Goal: Task Accomplishment & Management: Manage account settings

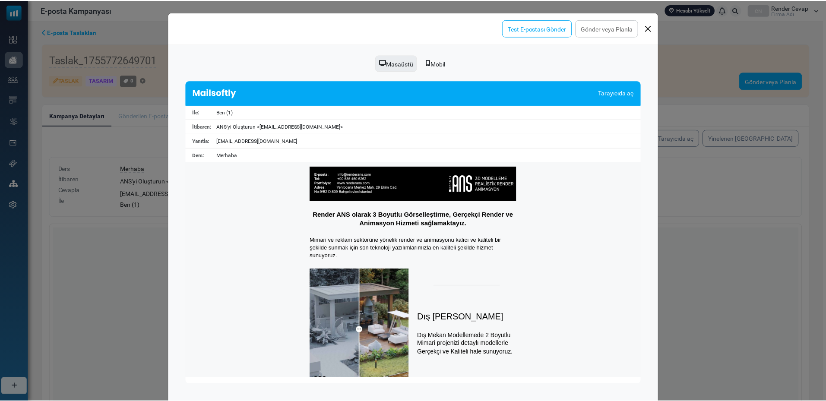
scroll to position [32, 0]
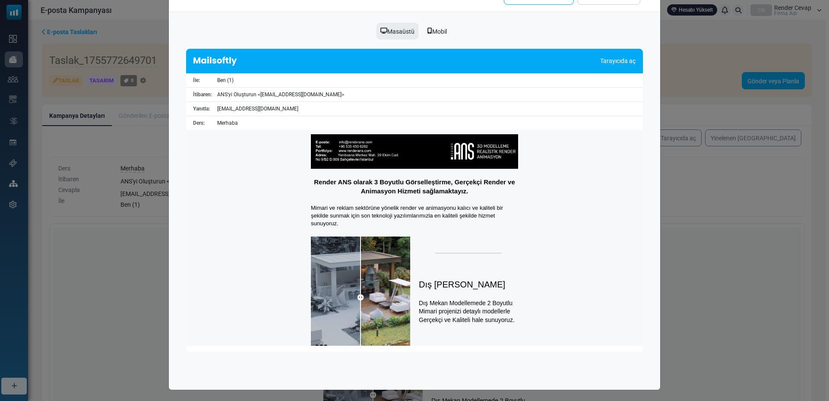
click at [684, 45] on div "Önizleme Test E-postası Gönder Gönder veya Planla Masaüstü Mobil [PERSON_NAME]y…" at bounding box center [414, 200] width 829 height 401
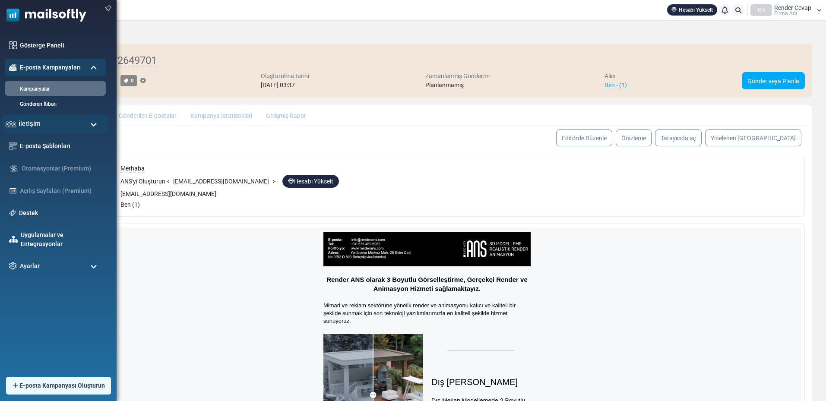
click at [47, 123] on div "İletişim" at bounding box center [55, 124] width 106 height 19
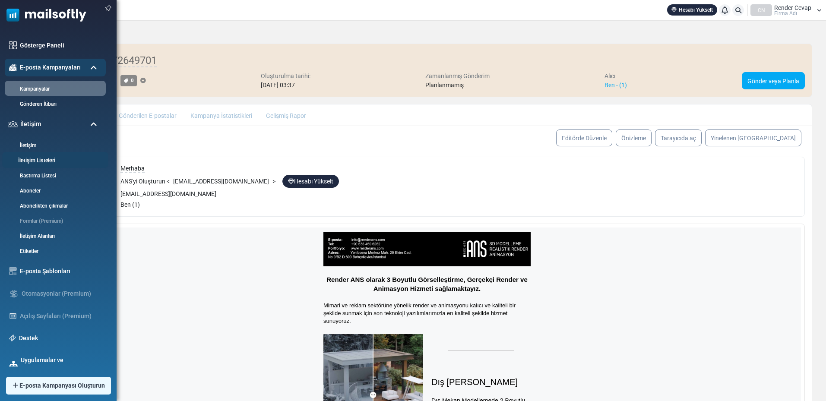
click at [54, 162] on font "İletişim Listeleri" at bounding box center [36, 161] width 37 height 6
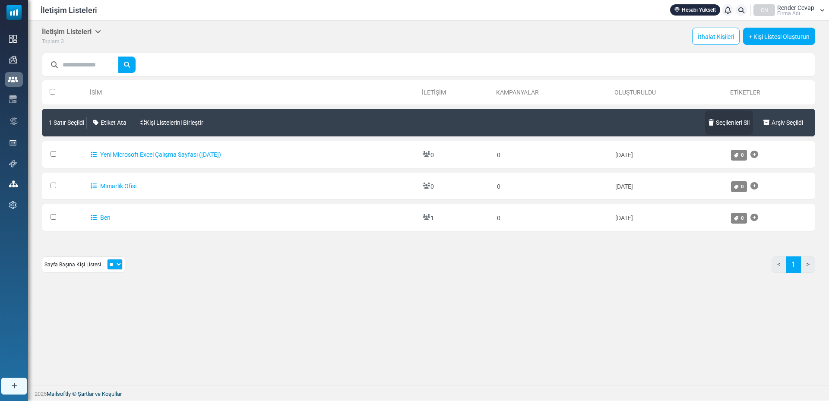
click at [726, 121] on font "Seçilenleri Sil" at bounding box center [733, 122] width 34 height 7
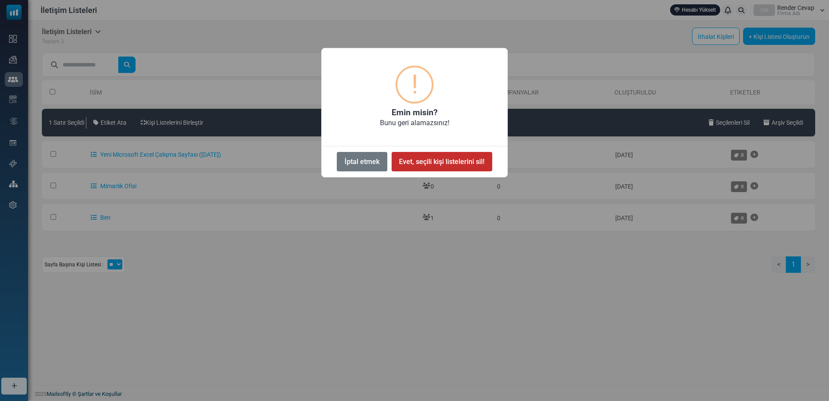
click at [442, 153] on button "Evet, seçili kişi listelerini sil!" at bounding box center [442, 161] width 101 height 19
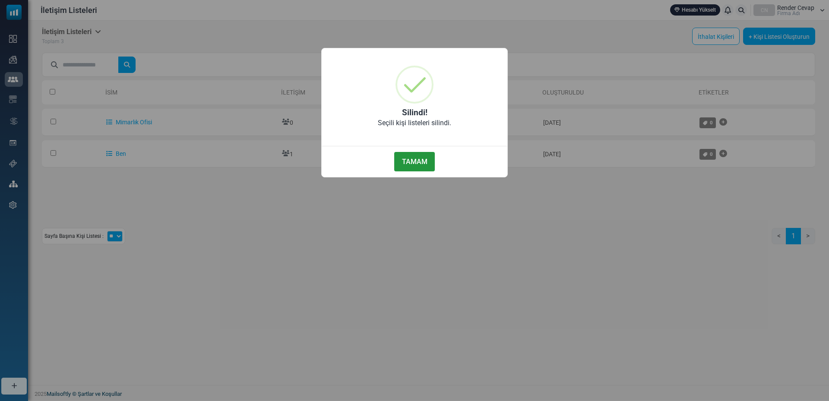
click at [429, 158] on button "TAMAM" at bounding box center [414, 161] width 41 height 19
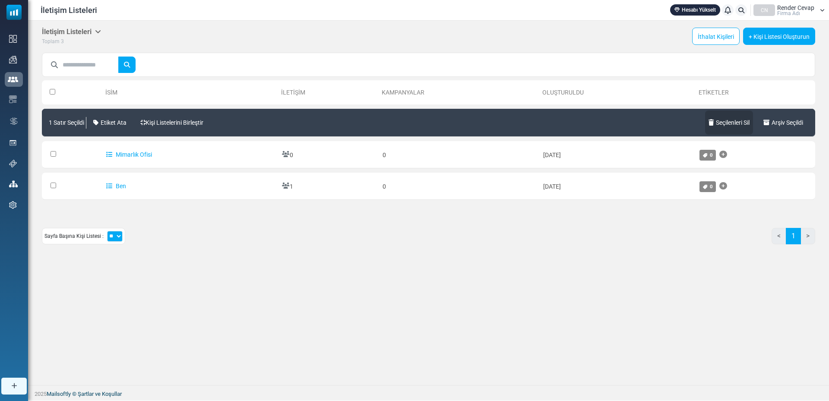
click at [730, 122] on font "Seçilenleri Sil" at bounding box center [733, 122] width 34 height 7
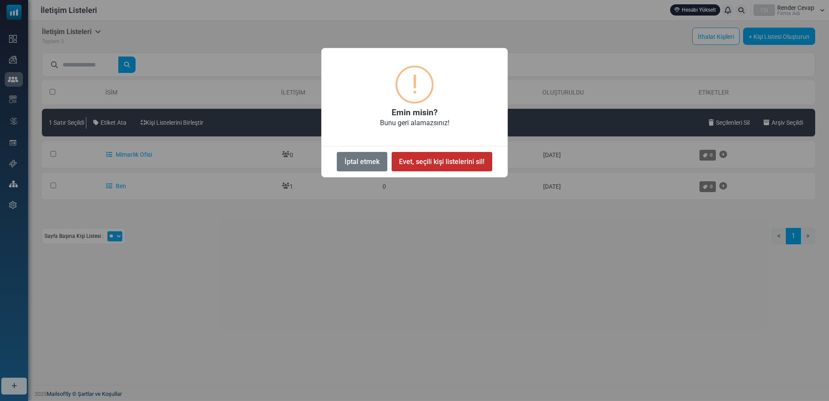
click at [457, 164] on font "Evet, seçili kişi listelerini sil!" at bounding box center [441, 162] width 85 height 8
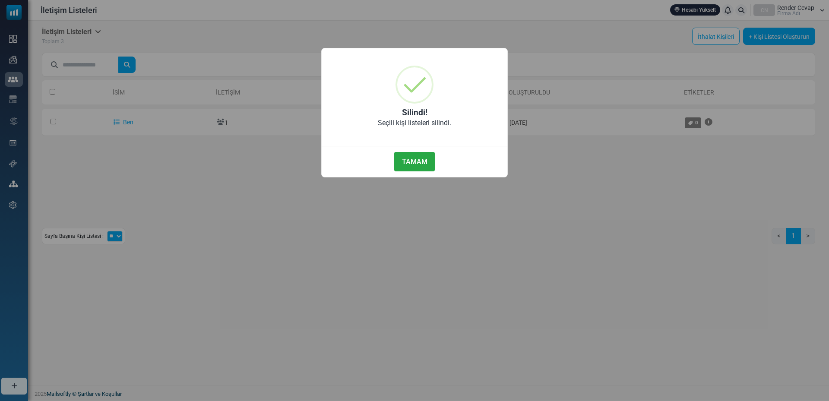
click at [762, 42] on div "× Silindi! Seçili kişi listeleri silindi. TAMAM HAYIR İptal etmek" at bounding box center [414, 200] width 829 height 401
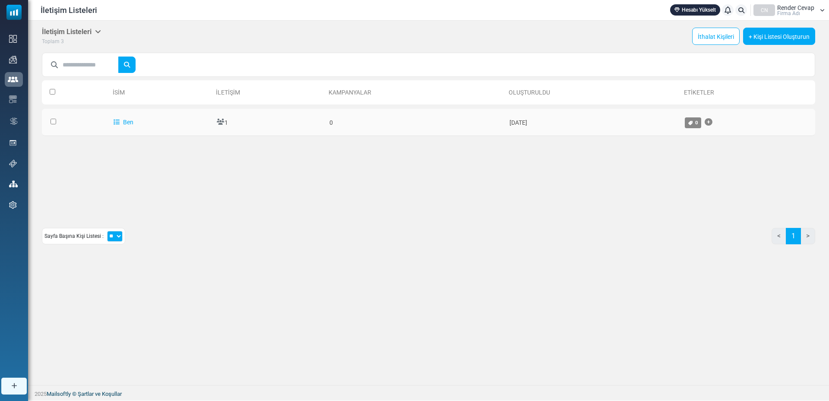
click at [352, 117] on td "0" at bounding box center [415, 122] width 180 height 27
click at [130, 119] on font "Ben" at bounding box center [128, 122] width 10 height 7
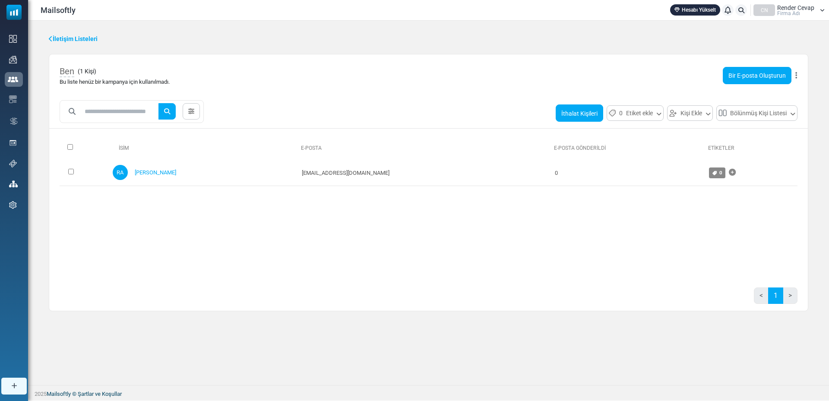
click at [576, 113] on font "İthalat Kişileri" at bounding box center [579, 113] width 36 height 7
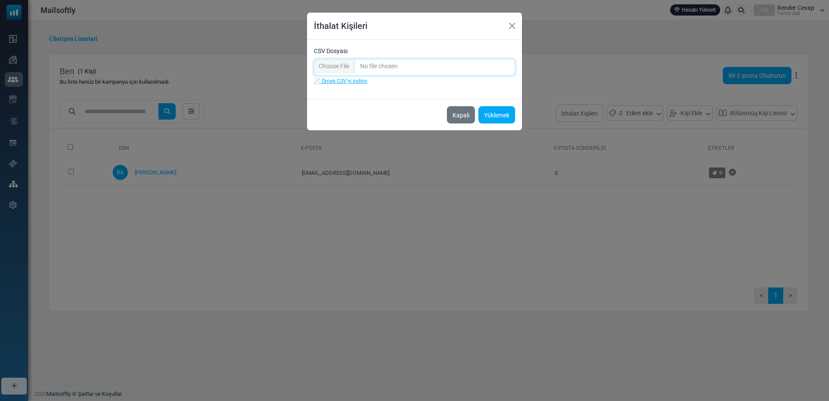
click at [396, 66] on input "CSV Dosyası" at bounding box center [414, 67] width 201 height 16
type input "**********"
click at [297, 148] on div "İthalat Kişileri CSV Dosyası 📄 Örnek CSV'yi indirin Kapalı Yüklemek" at bounding box center [414, 200] width 829 height 401
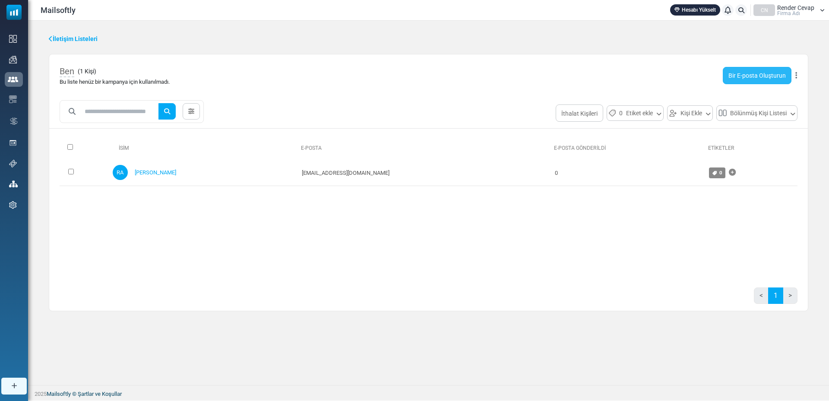
click at [728, 73] on link "Bir E-posta Oluşturun" at bounding box center [757, 75] width 69 height 17
click at [587, 115] on font "İthalat Kişileri" at bounding box center [579, 113] width 36 height 7
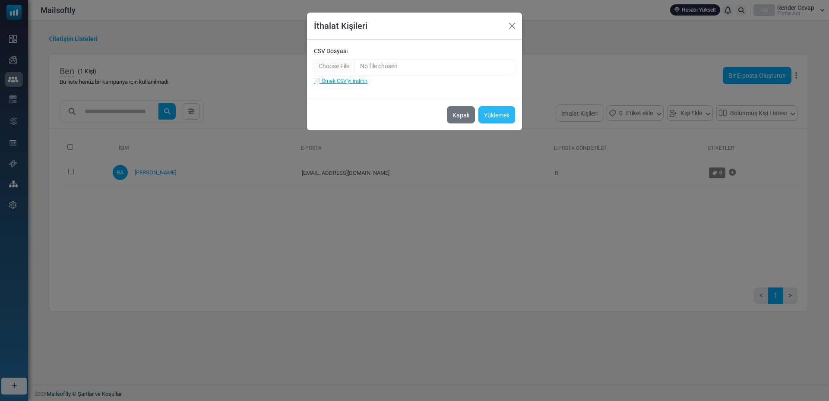
click at [498, 114] on font "Yüklemek" at bounding box center [496, 115] width 25 height 7
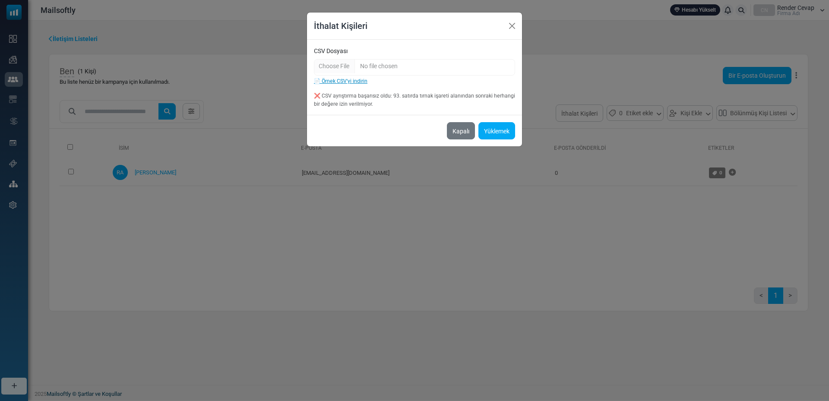
click at [352, 83] on font "📄 Örnek CSV'yi indirin" at bounding box center [341, 81] width 54 height 6
click at [393, 65] on input "CSV Dosyası" at bounding box center [414, 67] width 201 height 16
click at [495, 130] on font "Yüklemek" at bounding box center [496, 131] width 25 height 7
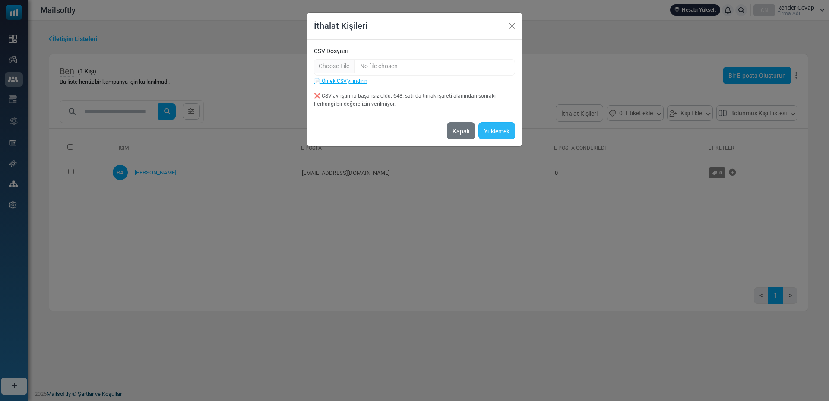
click at [495, 130] on font "Yüklemek" at bounding box center [496, 131] width 25 height 7
click at [319, 62] on input "CSV Dosyası" at bounding box center [414, 67] width 201 height 16
click at [515, 26] on button "Kapalı" at bounding box center [511, 25] width 13 height 13
